Goal: Task Accomplishment & Management: Complete application form

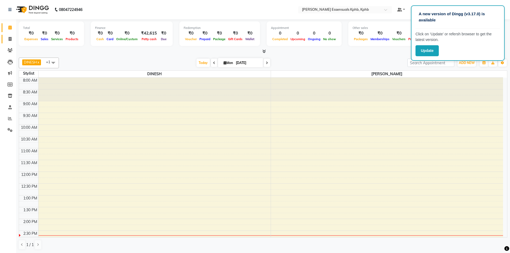
click at [5, 43] on link "Invoice" at bounding box center [8, 39] width 13 height 9
select select "service"
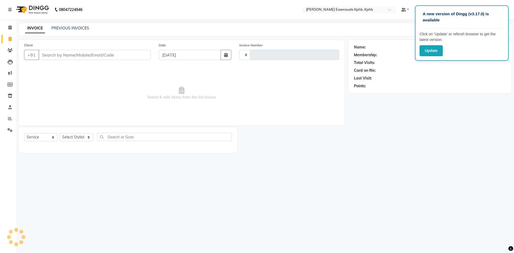
type input "1387"
select select "5938"
click at [75, 141] on select "Select Stylist ARSLAN DINESH GLORY KPHB ASSISTANT MANAGER KRISHNA VENI MANJULA …" at bounding box center [83, 137] width 47 height 8
select select "83634"
click at [60, 133] on select "Select Stylist ARSLAN DINESH GLORY KPHB ASSISTANT MANAGER KRISHNA VENI MANJULA …" at bounding box center [83, 137] width 47 height 8
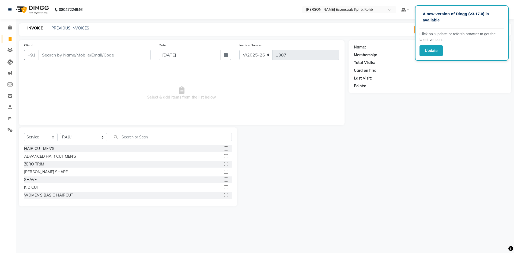
click at [224, 155] on label at bounding box center [226, 156] width 4 height 4
click at [224, 155] on input "checkbox" at bounding box center [225, 156] width 3 height 3
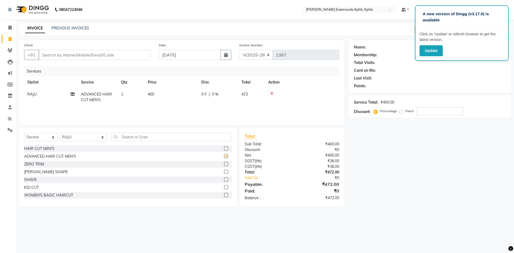
checkbox input "false"
click at [71, 53] on input "Client" at bounding box center [95, 55] width 112 height 10
click at [119, 63] on div "Client +91" at bounding box center [87, 53] width 135 height 22
click at [117, 59] on input "Client" at bounding box center [95, 55] width 112 height 10
type input "8"
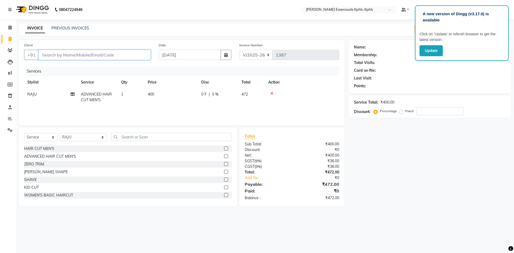
type input "0"
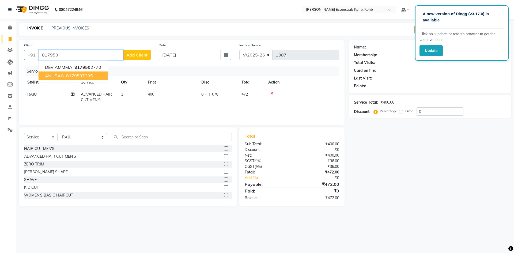
click at [63, 76] on span "ANURAG" at bounding box center [54, 75] width 19 height 5
type input "8179507395"
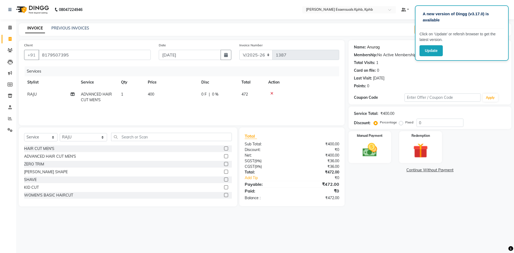
click at [377, 48] on link "Anurag" at bounding box center [373, 47] width 13 height 6
click at [382, 152] on img at bounding box center [369, 150] width 25 height 18
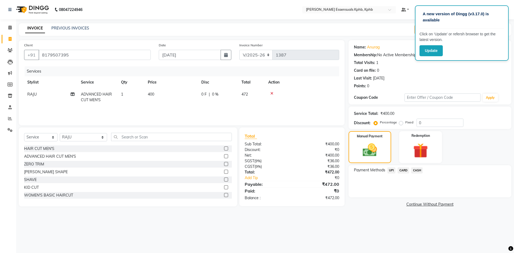
click at [390, 169] on span "UPI" at bounding box center [391, 170] width 8 height 6
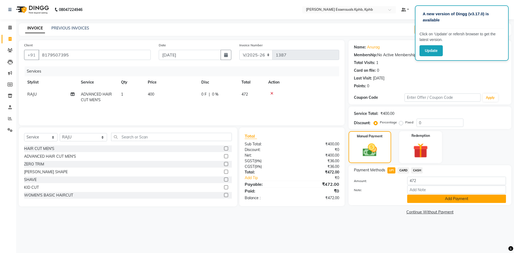
click at [420, 198] on button "Add Payment" at bounding box center [456, 199] width 99 height 8
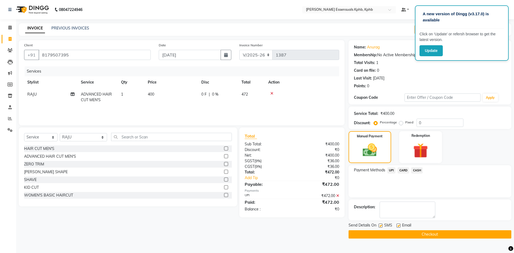
click at [401, 233] on button "Checkout" at bounding box center [430, 234] width 163 height 8
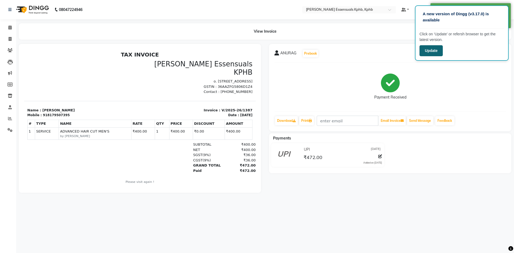
click at [424, 48] on button "Update" at bounding box center [431, 50] width 23 height 11
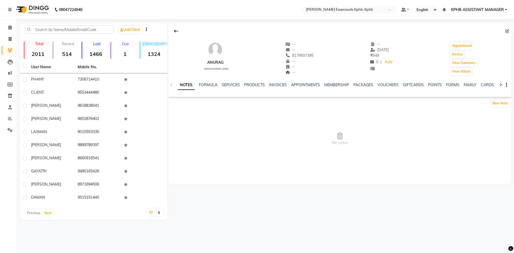
click at [226, 81] on div "NOTES FORMULA SERVICES PRODUCTS INVOICES APPOINTMENTS MEMBERSHIP PACKAGES VOUCH…" at bounding box center [339, 85] width 343 height 18
click at [228, 88] on div "NOTES FORMULA SERVICES PRODUCTS INVOICES APPOINTMENTS MEMBERSHIP PACKAGES VOUCH…" at bounding box center [333, 87] width 311 height 10
click at [237, 86] on link "SERVICES" at bounding box center [231, 84] width 18 height 5
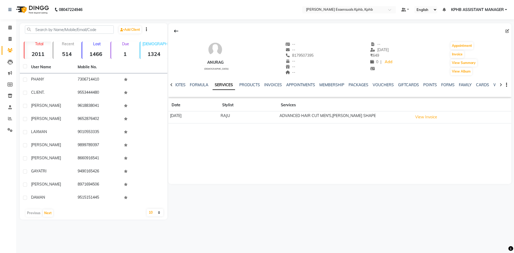
click at [442, 110] on th at bounding box center [461, 105] width 100 height 12
click at [440, 115] on button "View Invoice" at bounding box center [426, 117] width 27 height 8
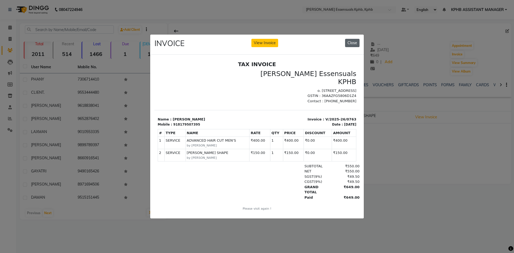
click at [353, 39] on button "Close" at bounding box center [352, 43] width 14 height 8
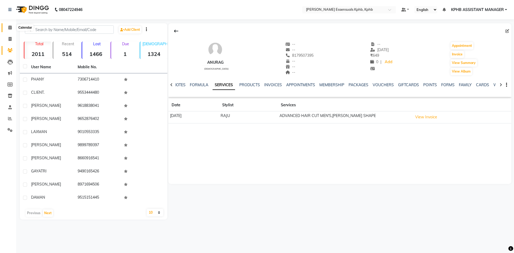
click at [11, 30] on span at bounding box center [9, 28] width 9 height 6
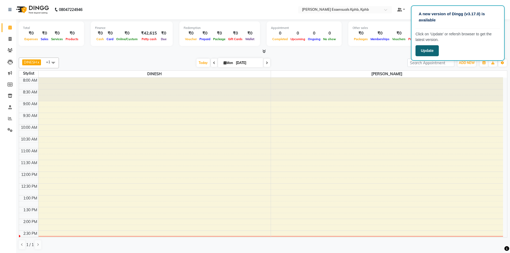
click at [425, 48] on button "Update" at bounding box center [427, 50] width 23 height 11
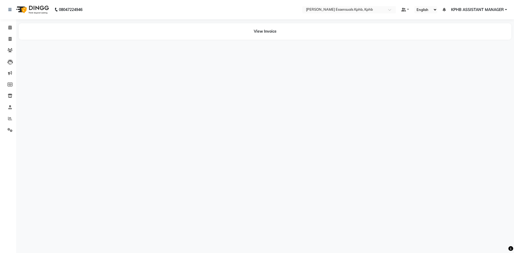
select select "en"
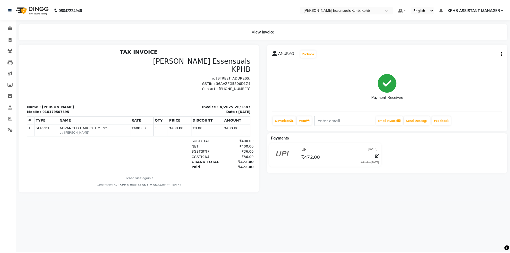
scroll to position [4, 0]
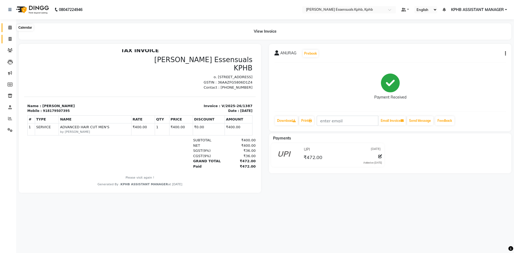
drag, startPoint x: 7, startPoint y: 28, endPoint x: 7, endPoint y: 41, distance: 13.4
click at [7, 28] on span at bounding box center [9, 28] width 9 height 6
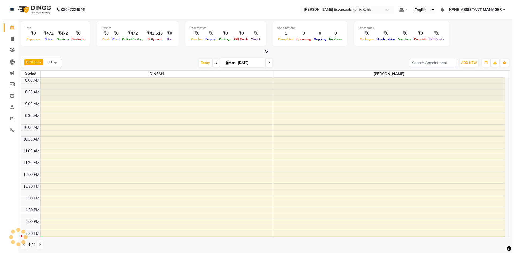
scroll to position [136, 0]
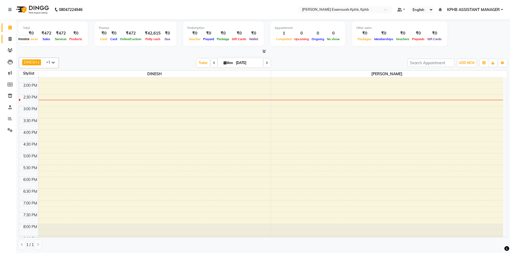
click at [7, 37] on span at bounding box center [9, 39] width 9 height 6
select select "service"
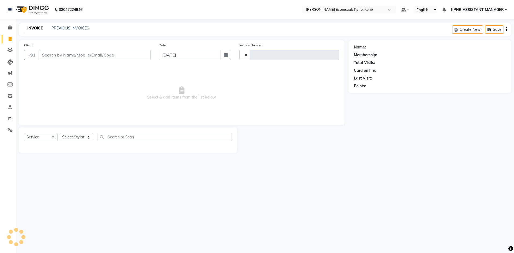
type input "1388"
select select "5938"
click at [78, 136] on select "Select Stylist" at bounding box center [76, 137] width 33 height 8
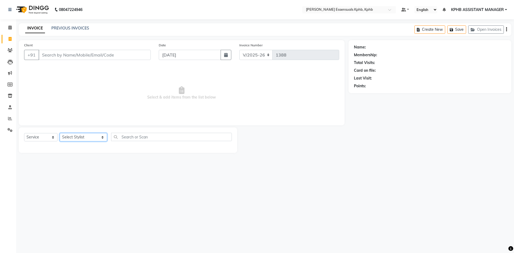
select select "88535"
click at [60, 133] on select "Select Stylist ARSLAN DINESH GLORY KPHB ASSISTANT MANAGER KRISHNA VENI MANJULA …" at bounding box center [83, 137] width 47 height 8
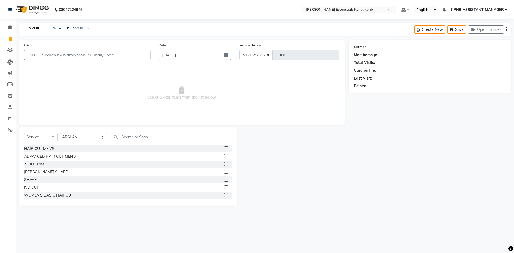
click at [224, 157] on label at bounding box center [226, 156] width 4 height 4
click at [224, 157] on input "checkbox" at bounding box center [225, 156] width 3 height 3
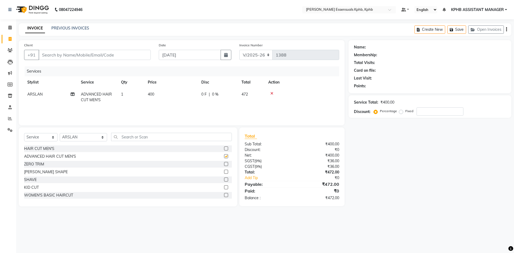
checkbox input "false"
click at [224, 172] on label at bounding box center [226, 172] width 4 height 4
click at [224, 172] on input "checkbox" at bounding box center [225, 171] width 3 height 3
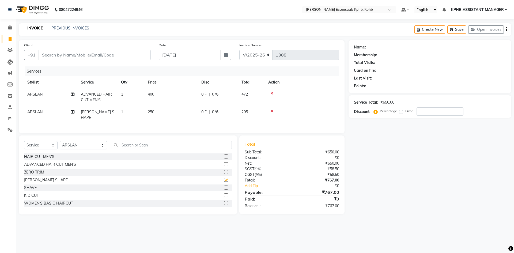
checkbox input "false"
click at [121, 55] on input "Client" at bounding box center [95, 55] width 112 height 10
click at [120, 56] on input "Client" at bounding box center [95, 55] width 112 height 10
type input "7"
type input "0"
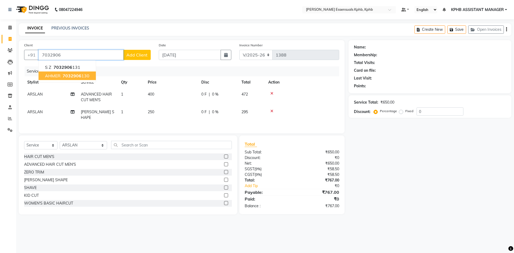
click at [80, 76] on span "7032906" at bounding box center [72, 75] width 19 height 5
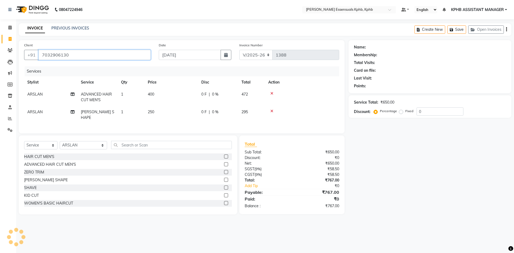
type input "7032906130"
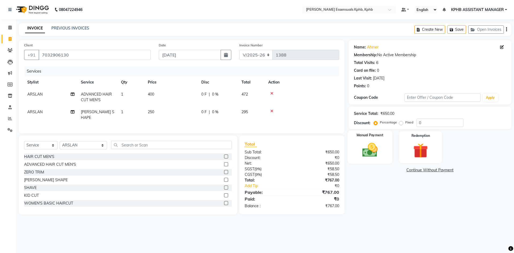
click at [383, 142] on div "Manual Payment" at bounding box center [370, 147] width 44 height 33
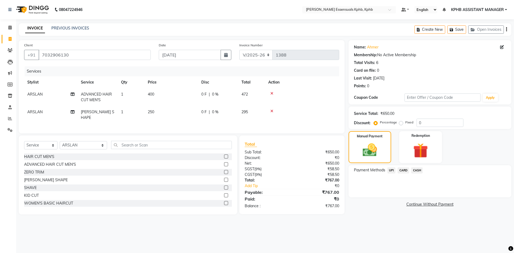
click at [272, 94] on icon at bounding box center [271, 94] width 3 height 4
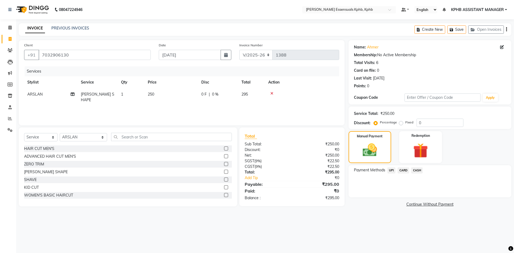
click at [392, 169] on span "UPI" at bounding box center [391, 170] width 8 height 6
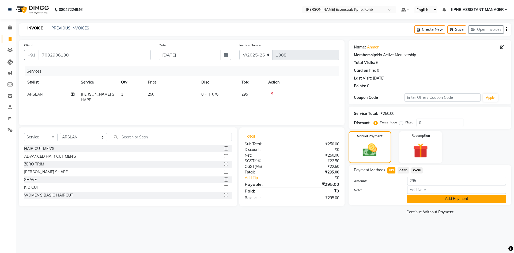
click at [409, 195] on button "Add Payment" at bounding box center [456, 199] width 99 height 8
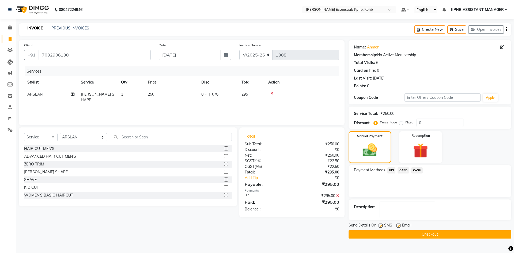
click at [418, 229] on div "Send Details On SMS Email Checkout" at bounding box center [430, 231] width 163 height 16
click at [413, 234] on button "Checkout" at bounding box center [430, 234] width 163 height 8
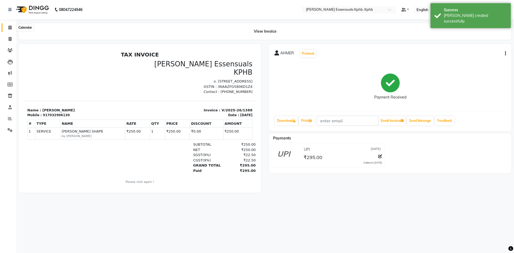
click at [10, 30] on span at bounding box center [9, 28] width 9 height 6
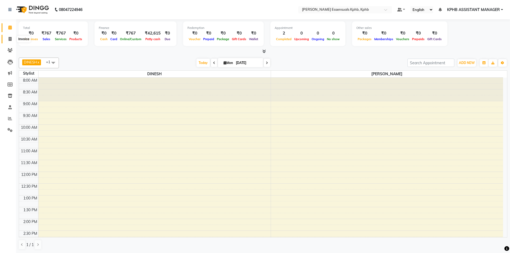
click at [10, 38] on icon at bounding box center [10, 39] width 3 height 4
select select "5938"
select select "service"
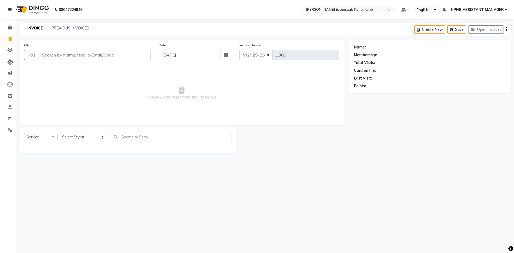
click at [57, 52] on input "Client" at bounding box center [95, 55] width 112 height 10
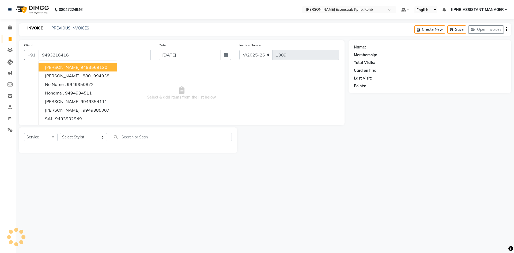
type input "9493216416"
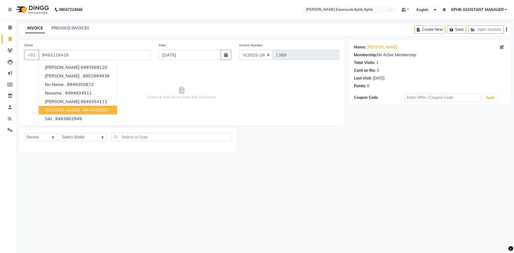
click at [234, 144] on div "Select Service Product Membership Package Voucher Prepaid Gift Card Select Styl…" at bounding box center [128, 139] width 219 height 25
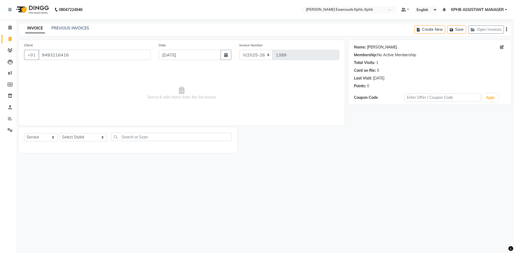
click at [375, 47] on link "[PERSON_NAME] ." at bounding box center [383, 47] width 32 height 6
drag, startPoint x: 91, startPoint y: 56, endPoint x: 0, endPoint y: 37, distance: 92.5
click at [0, 37] on app-home "08047224946 Select Location × Toni&guy Essensuals Kphb, Kphb Default Panel My P…" at bounding box center [257, 80] width 514 height 161
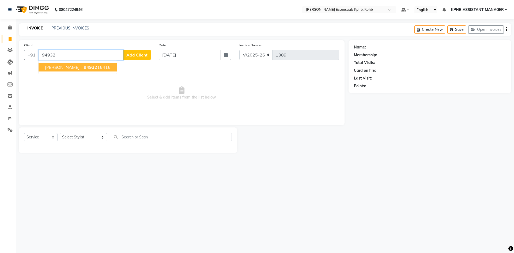
click at [100, 69] on button "Aishwarya . 94932 16416" at bounding box center [78, 67] width 78 height 9
type input "9493216416"
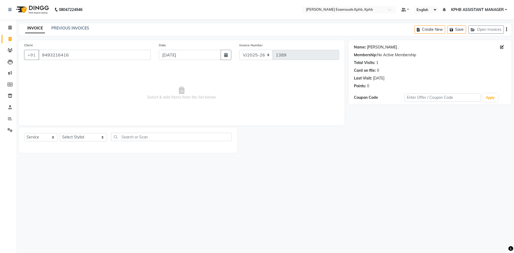
click at [377, 46] on link "[PERSON_NAME] ." at bounding box center [383, 47] width 32 height 6
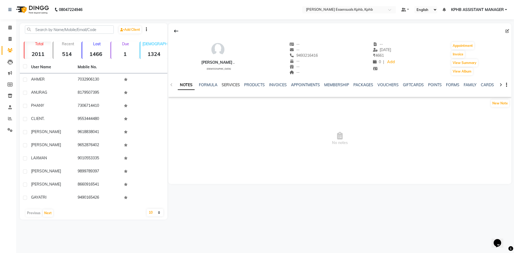
click at [229, 84] on link "SERVICES" at bounding box center [231, 84] width 18 height 5
click at [228, 84] on link "SERVICES" at bounding box center [231, 84] width 18 height 5
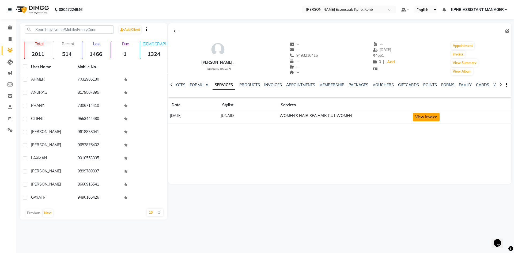
click at [440, 118] on button "View Invoice" at bounding box center [426, 117] width 27 height 8
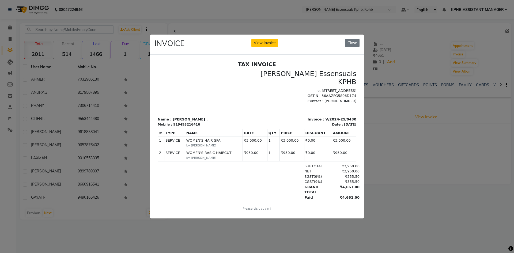
click at [420, 160] on ngb-modal-window "INVOICE View Invoice Close" at bounding box center [257, 126] width 514 height 253
